Goal: Entertainment & Leisure: Browse casually

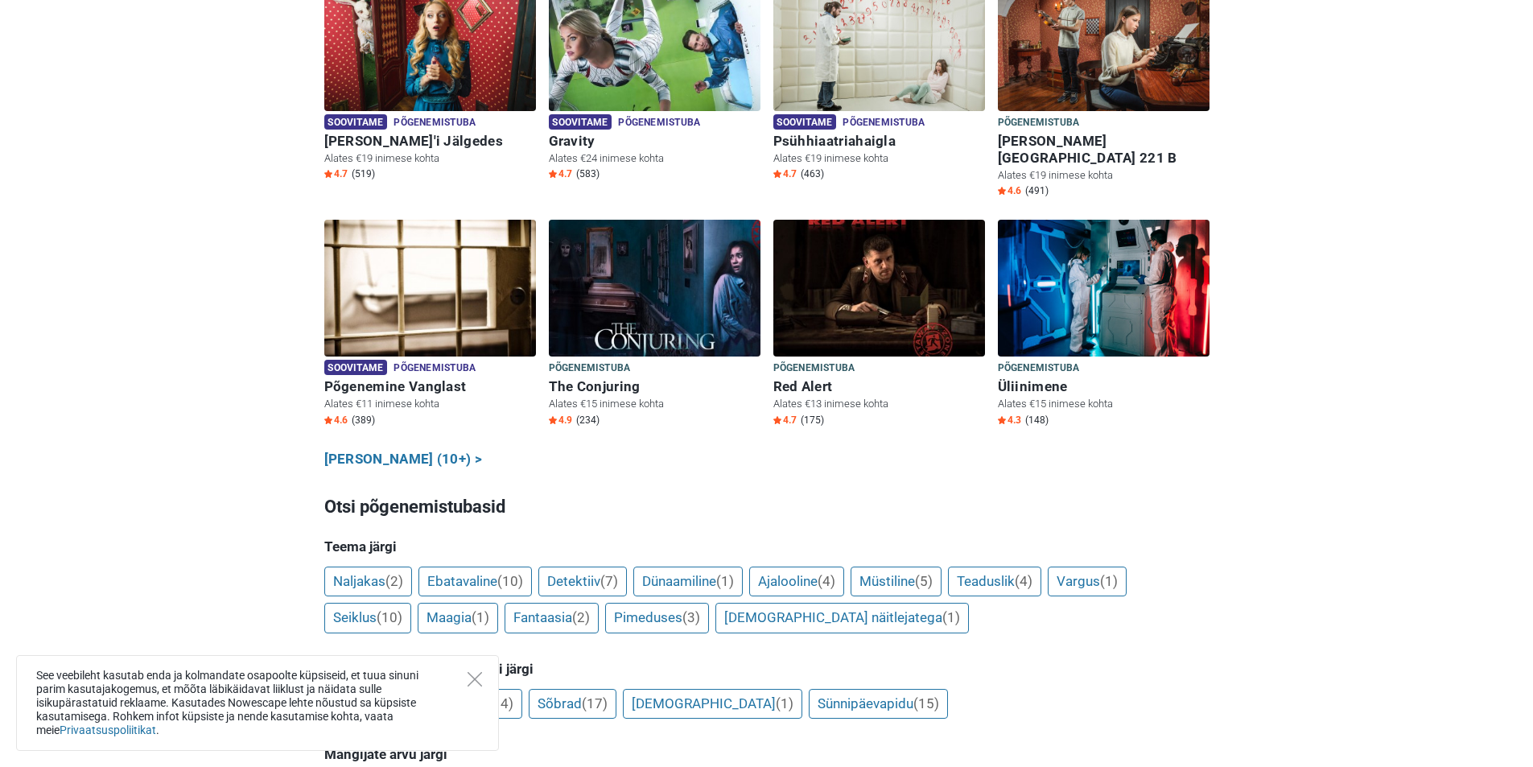
scroll to position [805, 0]
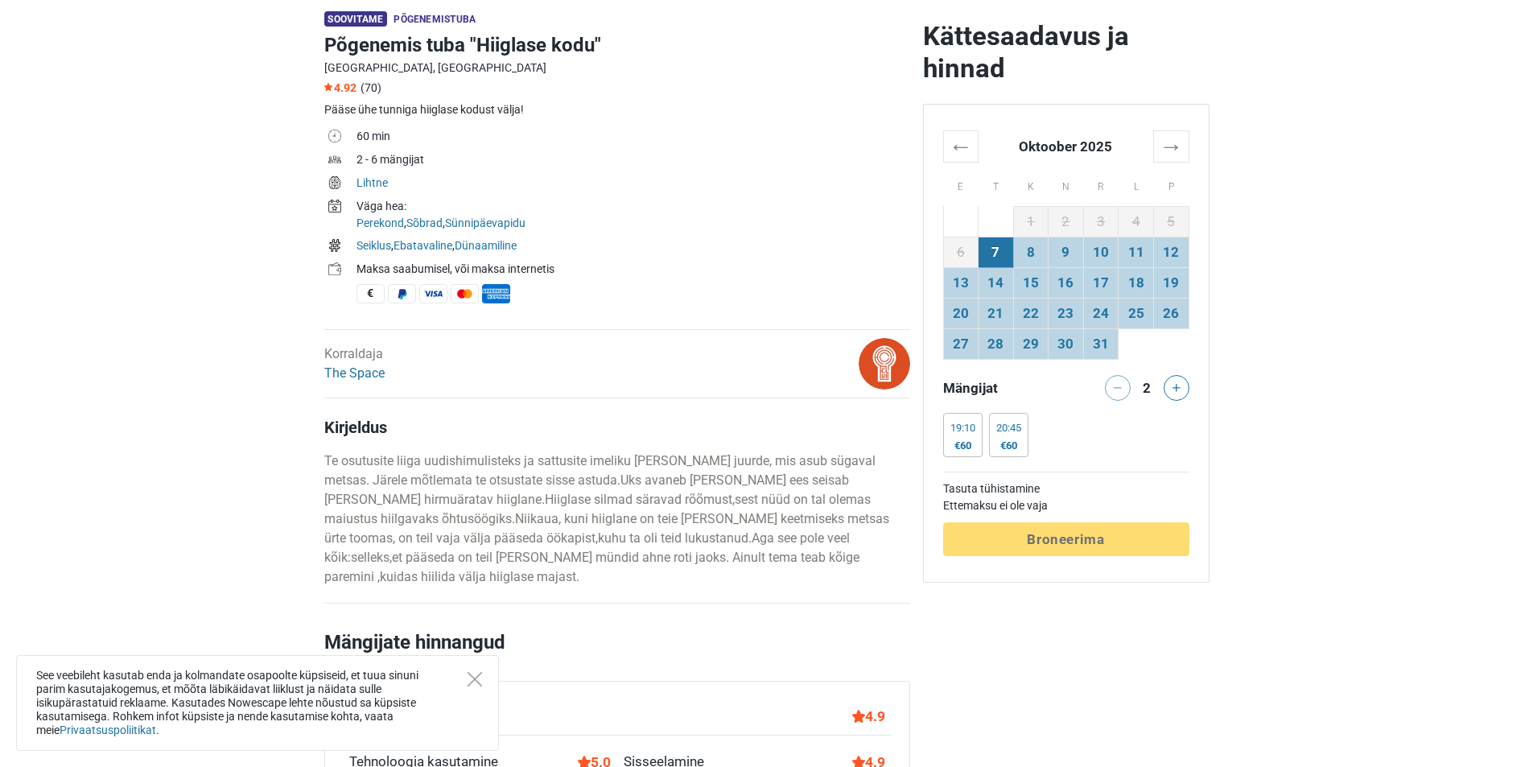
scroll to position [644, 0]
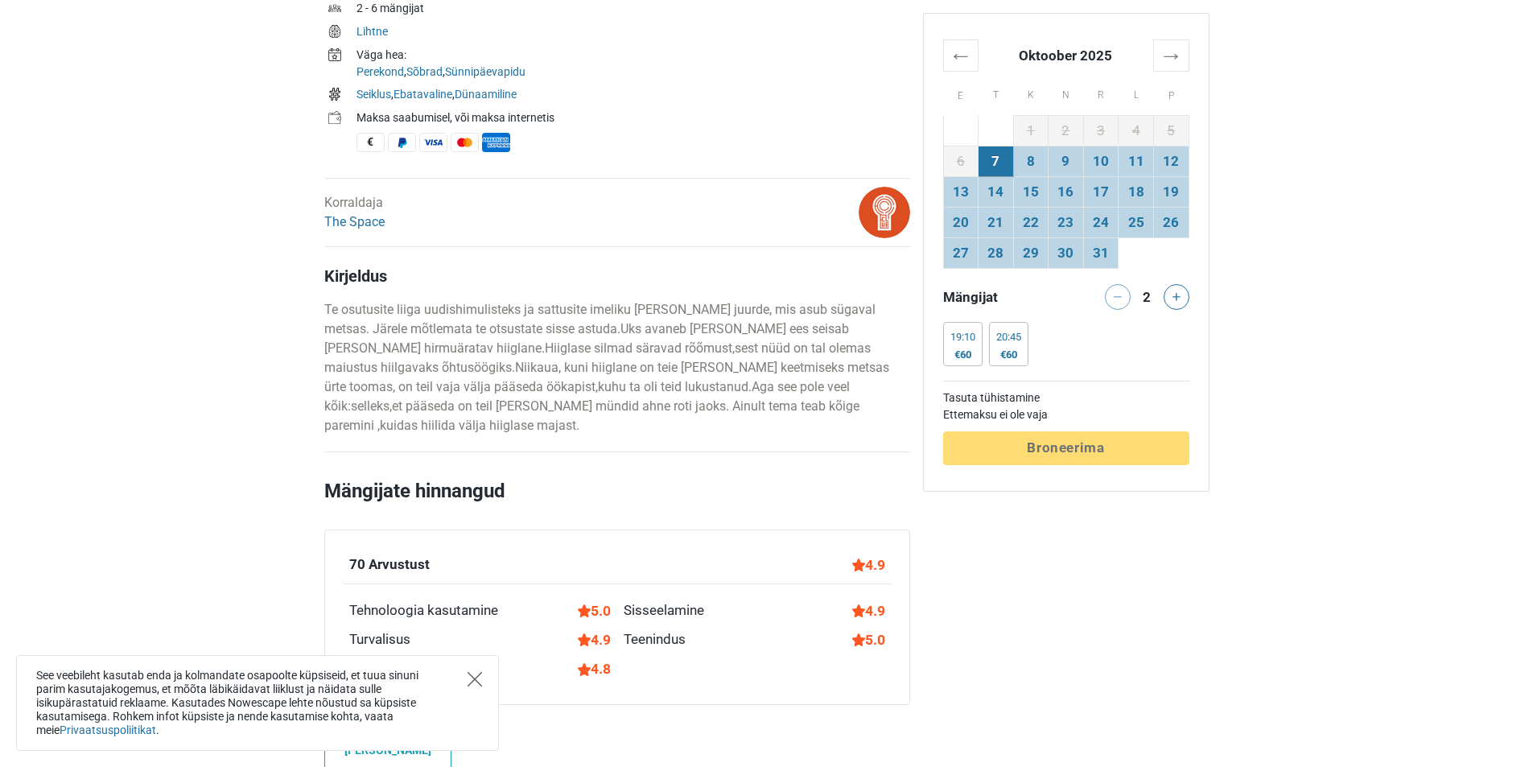
click at [473, 682] on icon "Close" at bounding box center [474, 679] width 14 height 14
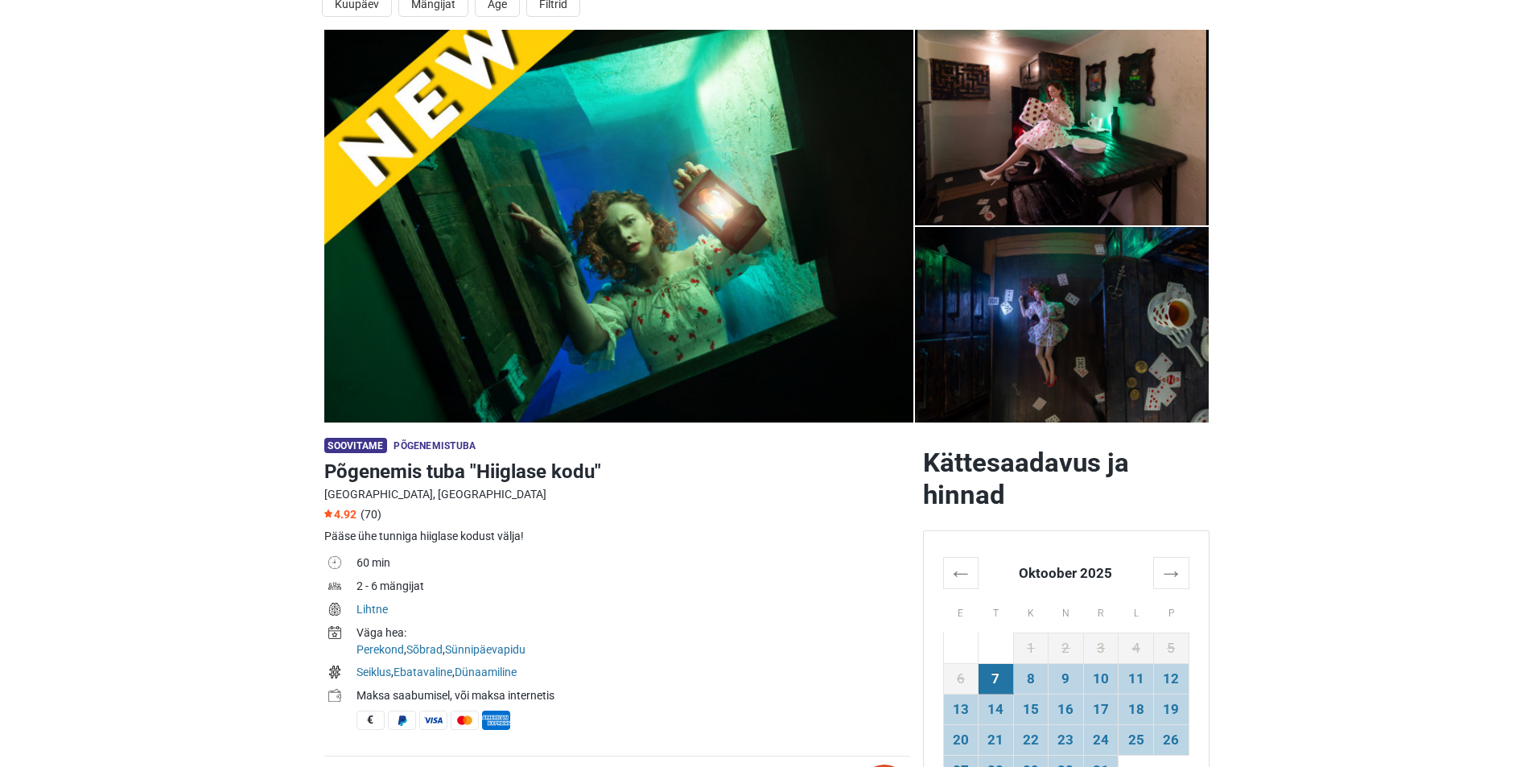
scroll to position [161, 0]
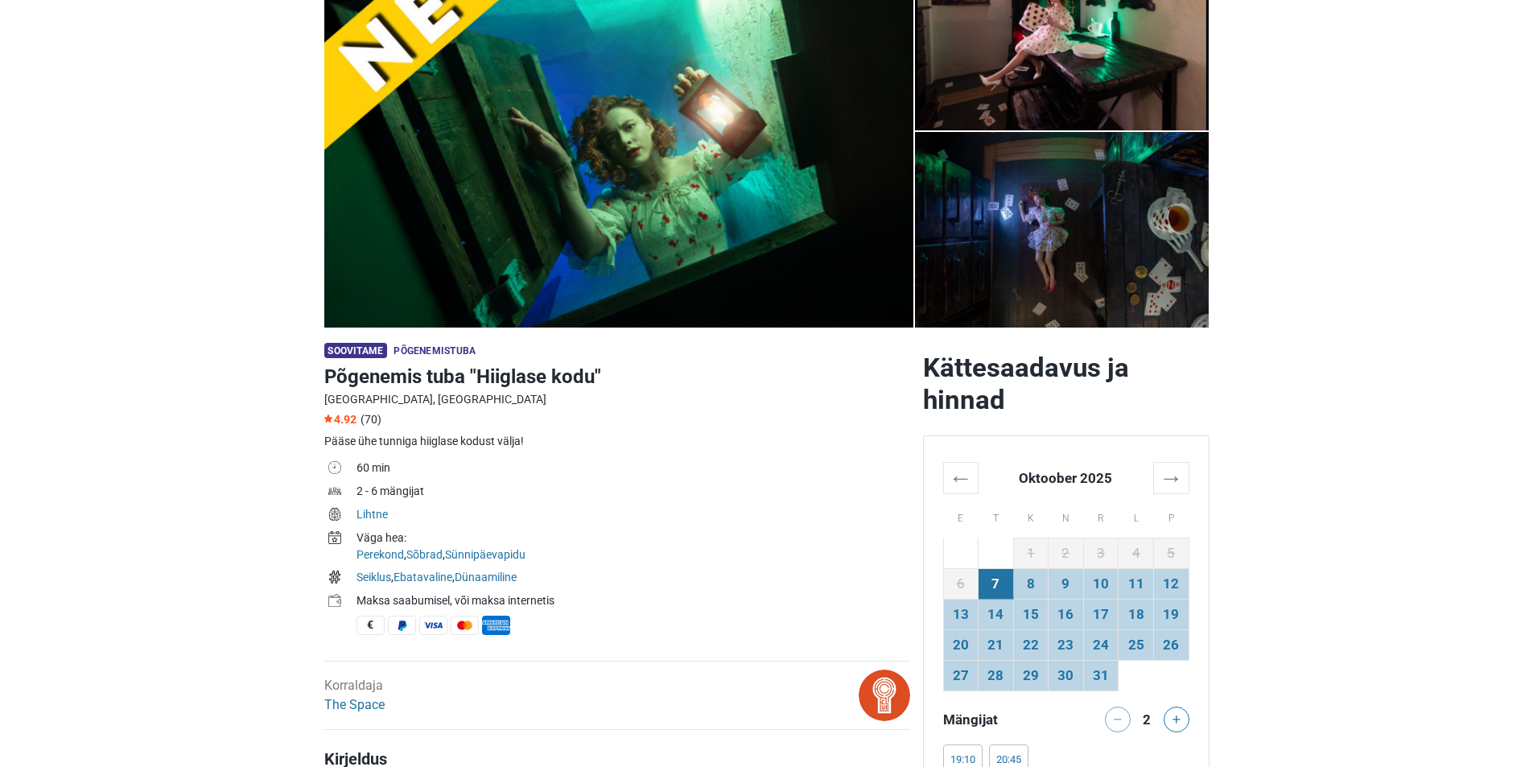
click at [785, 235] on img at bounding box center [618, 131] width 589 height 393
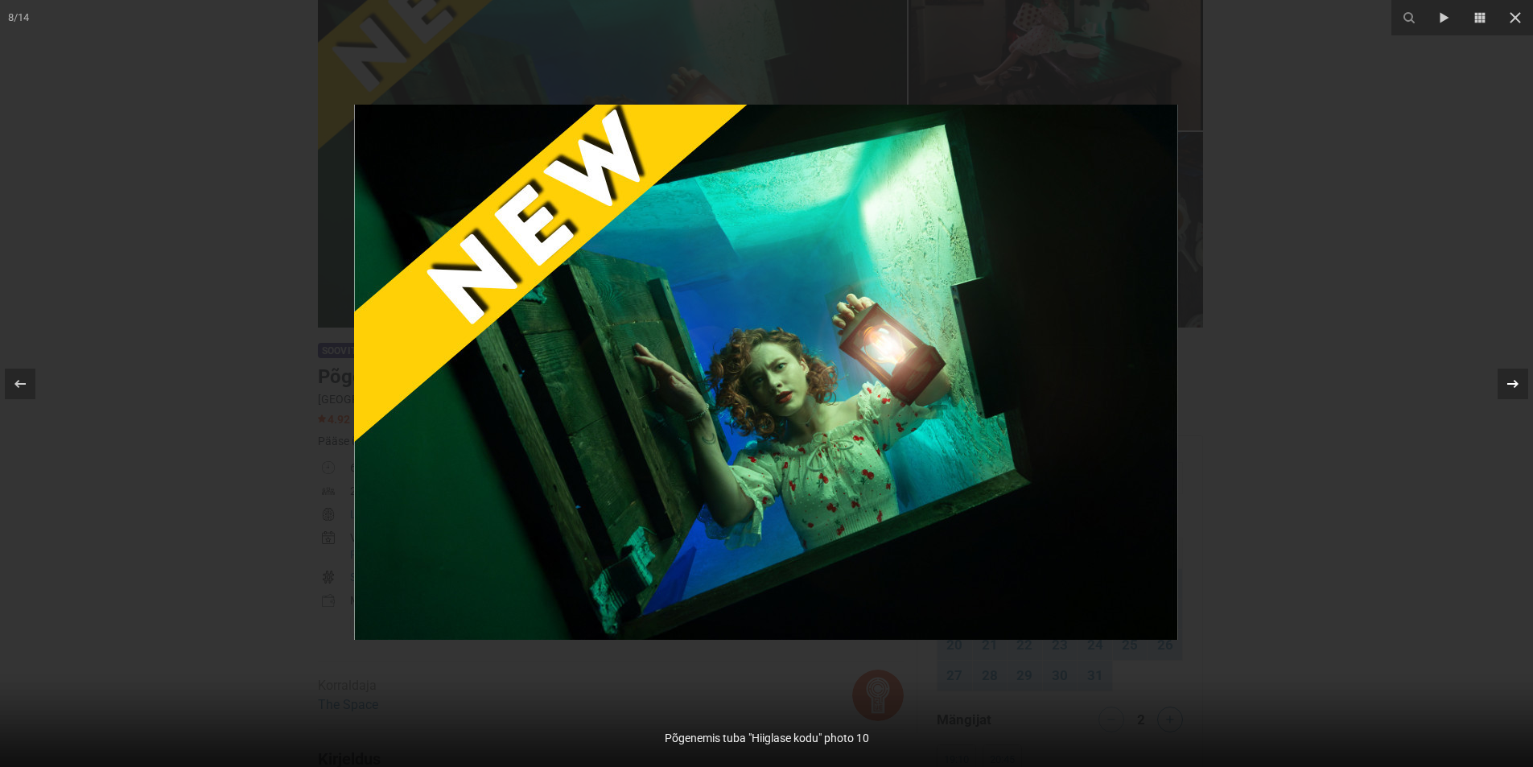
click at [1504, 378] on icon at bounding box center [1512, 383] width 19 height 19
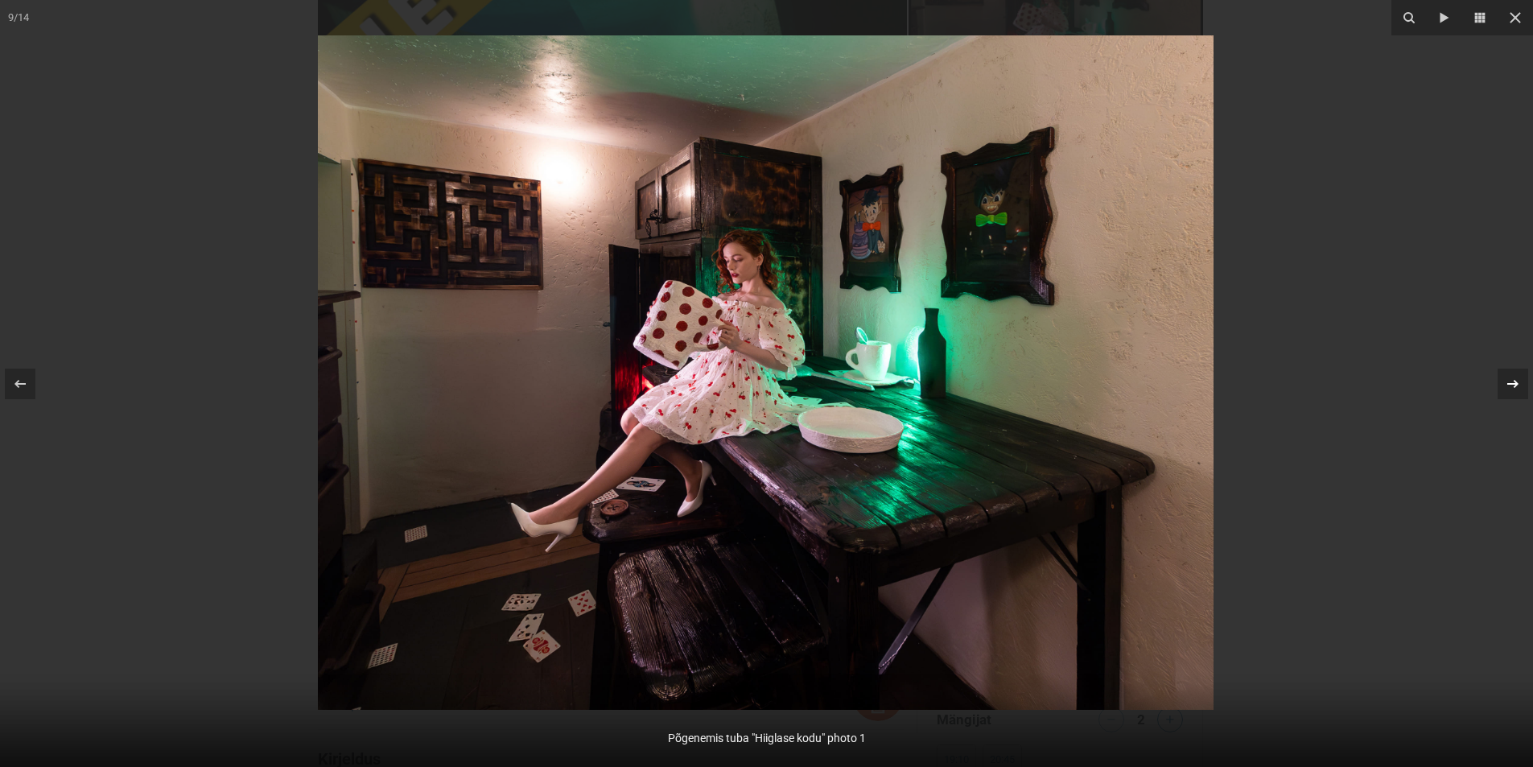
click at [1504, 378] on icon at bounding box center [1512, 383] width 19 height 19
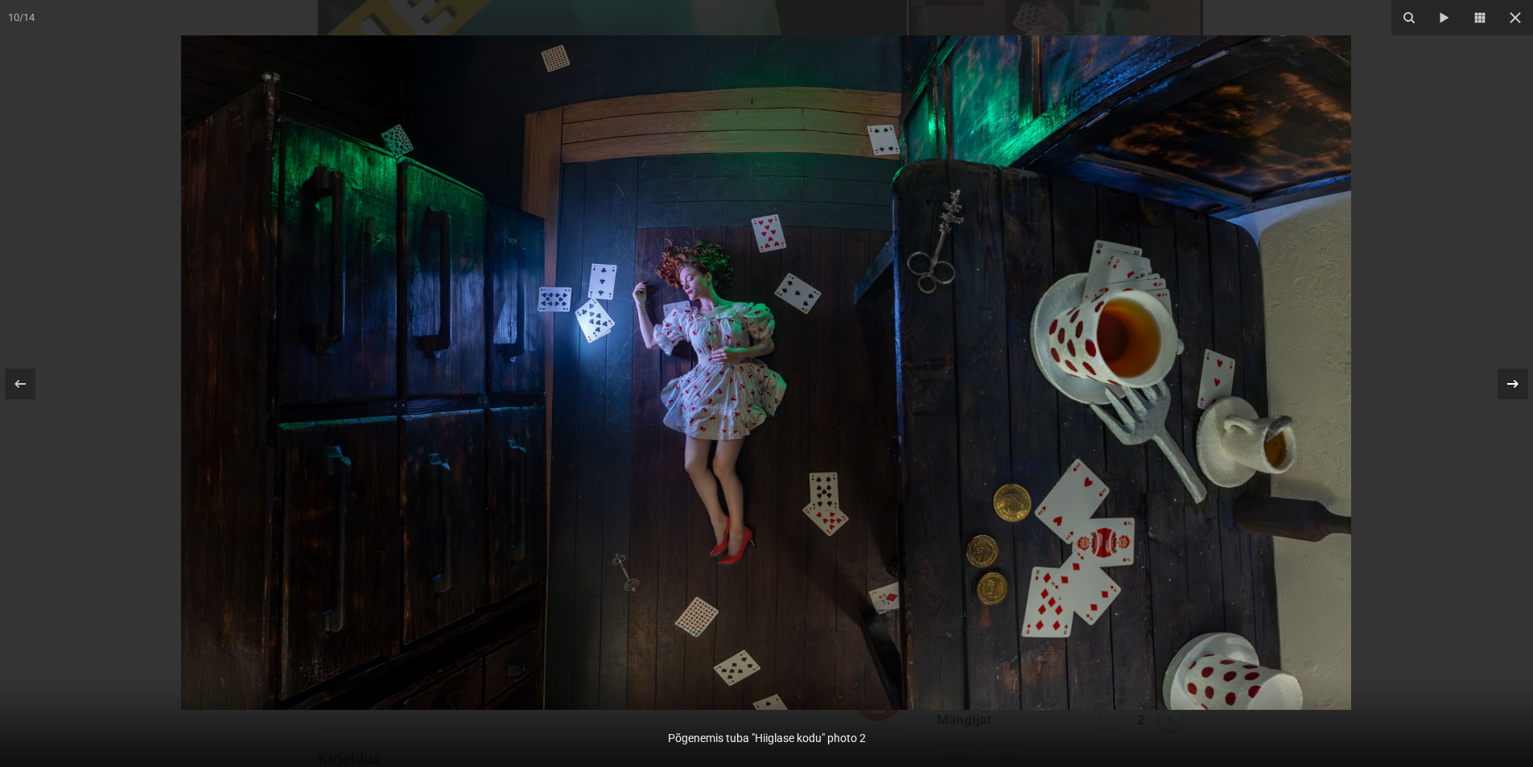
click at [1504, 378] on icon at bounding box center [1512, 383] width 19 height 19
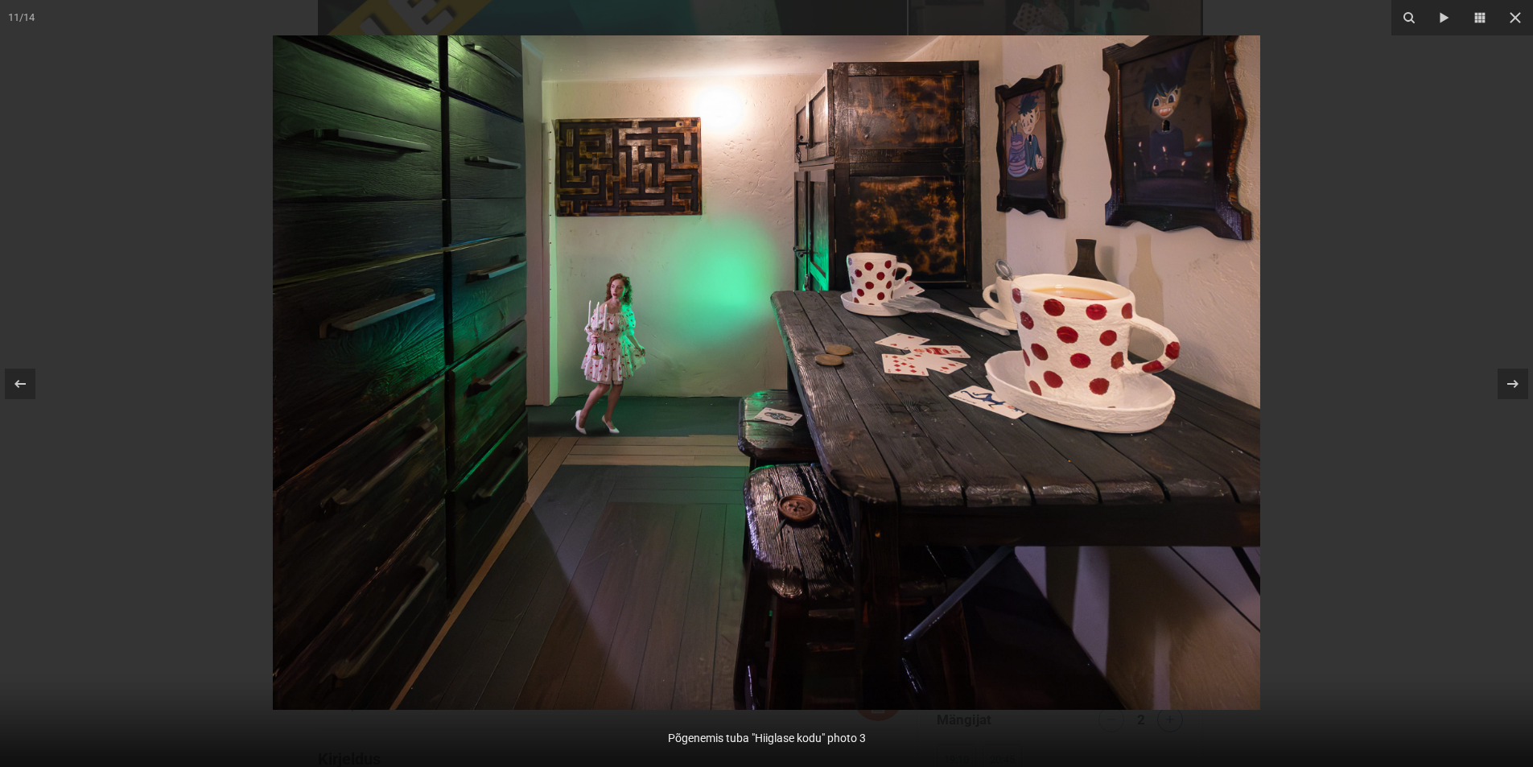
click at [1431, 244] on div at bounding box center [766, 383] width 1533 height 767
